Goal: Navigation & Orientation: Find specific page/section

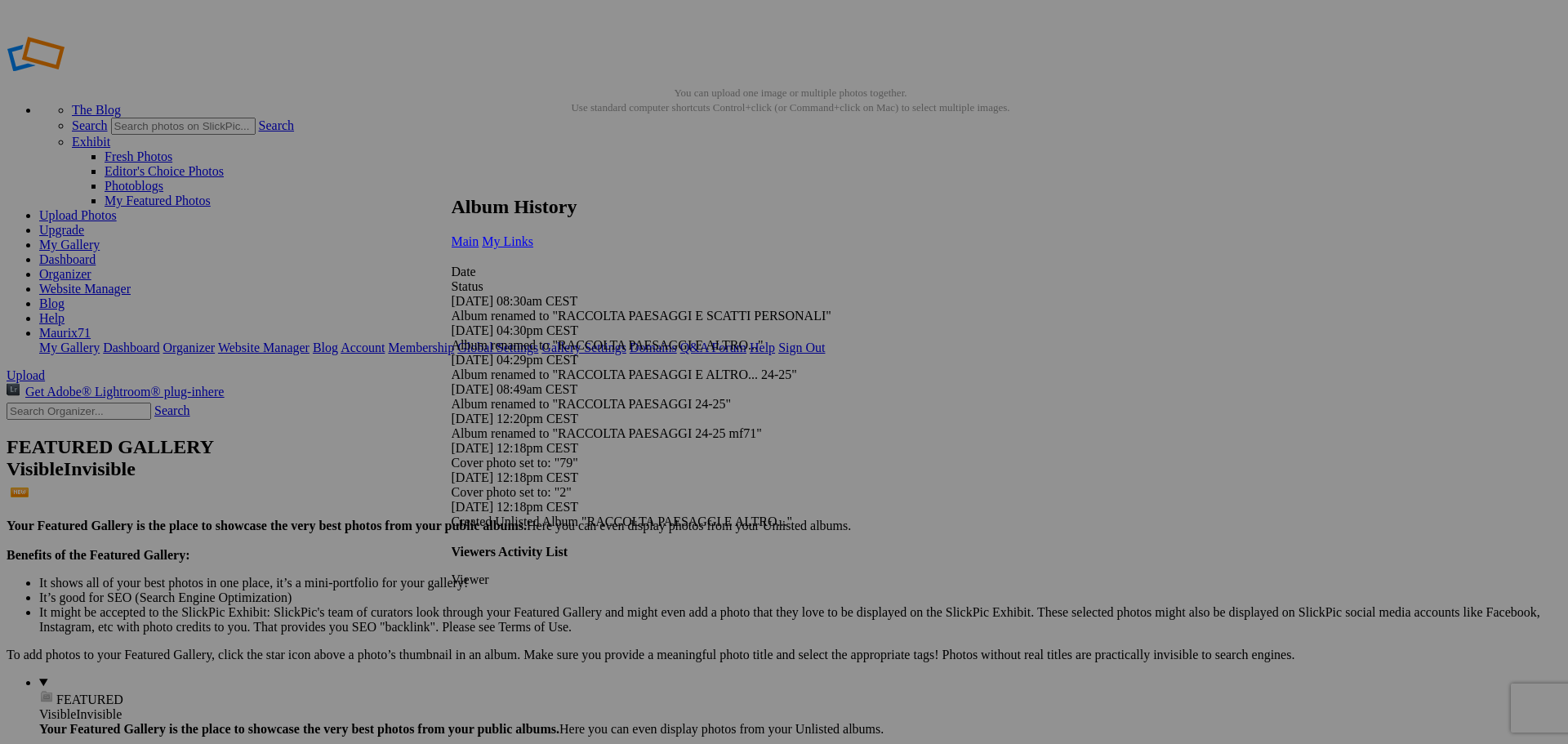
click at [533, 235] on span "My Links" at bounding box center [508, 242] width 52 height 13
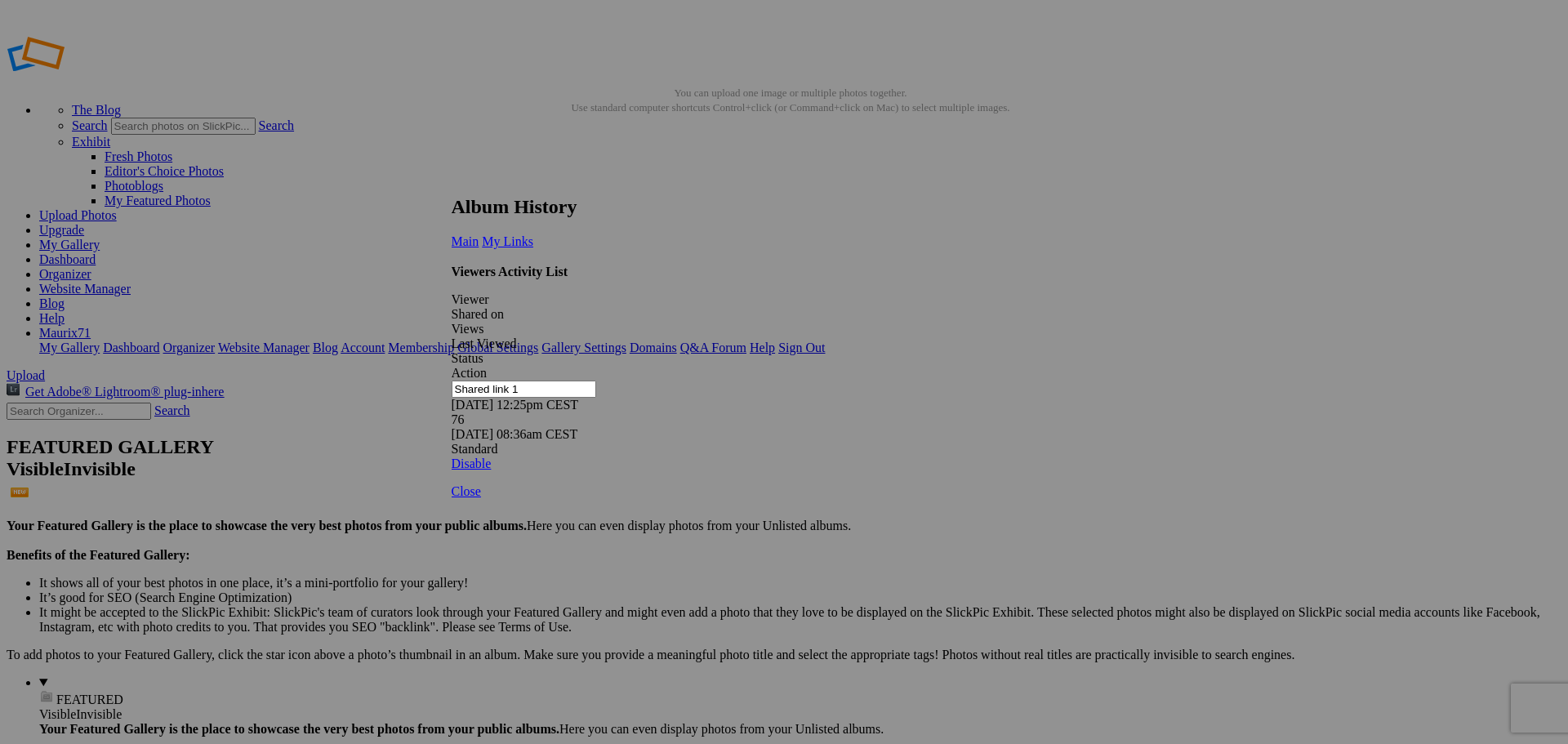
click at [451, 180] on link at bounding box center [451, 180] width 0 height 0
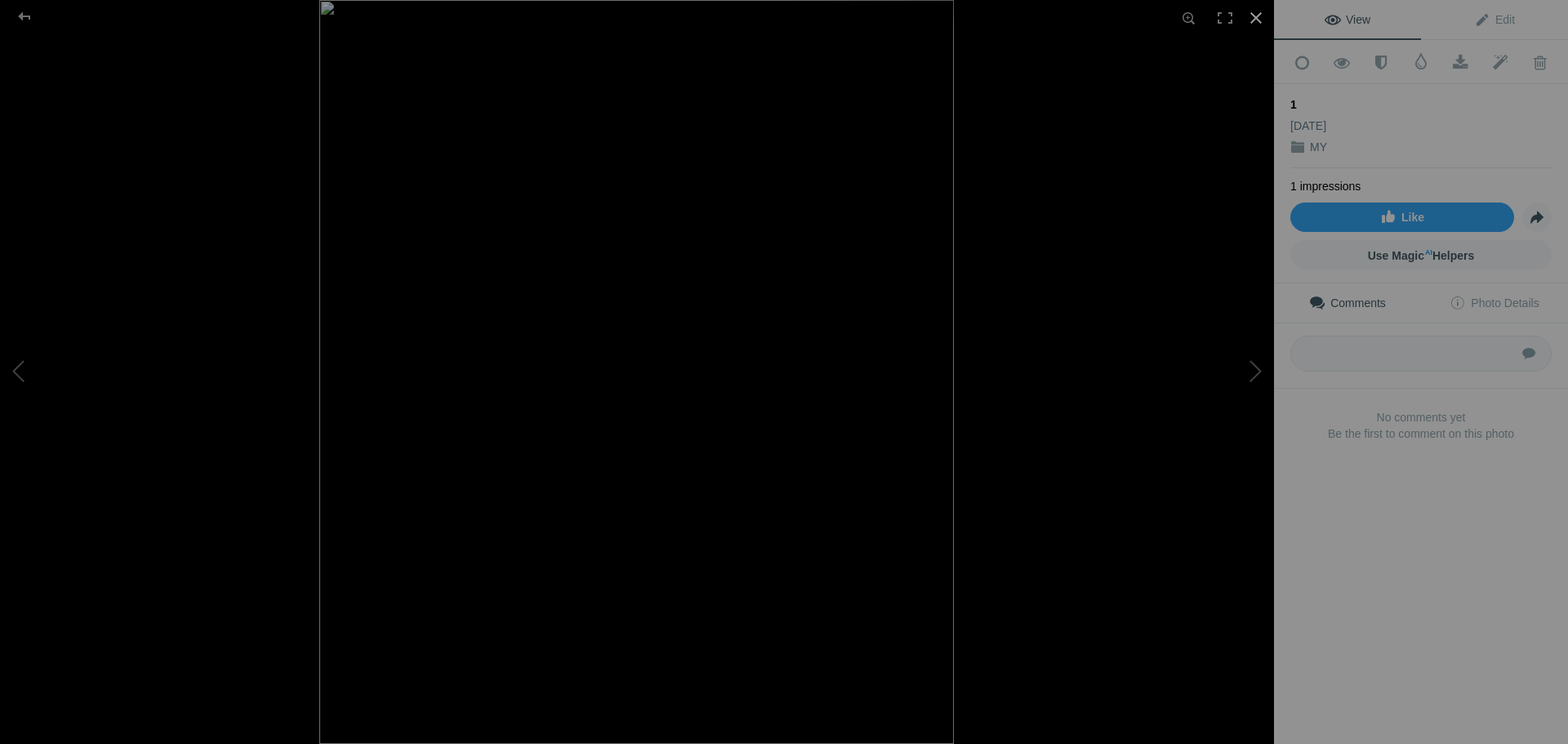
click at [1257, 15] on div at bounding box center [1256, 17] width 35 height 35
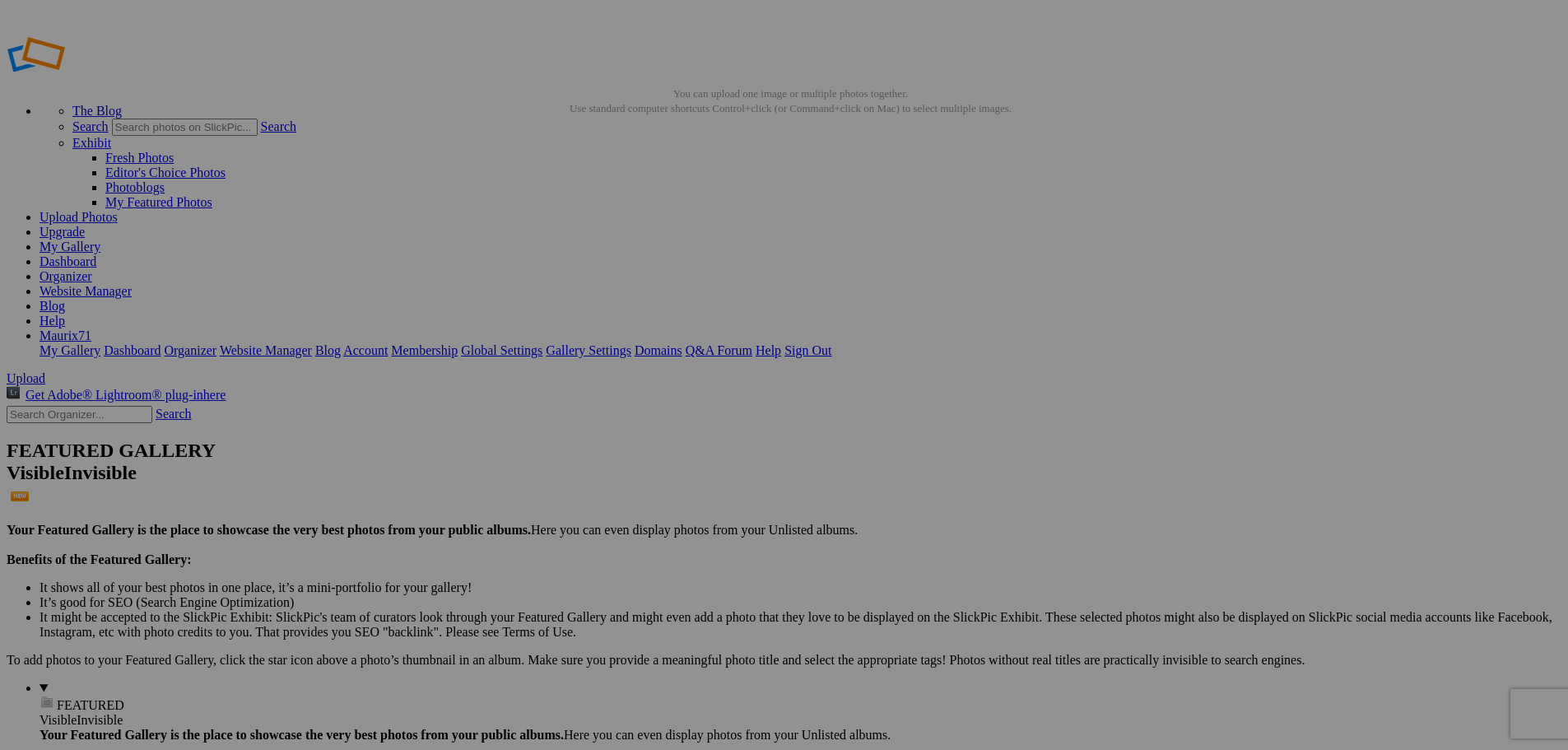
click at [97, 254] on link "Dashboard" at bounding box center [68, 261] width 57 height 14
